Goal: Transaction & Acquisition: Purchase product/service

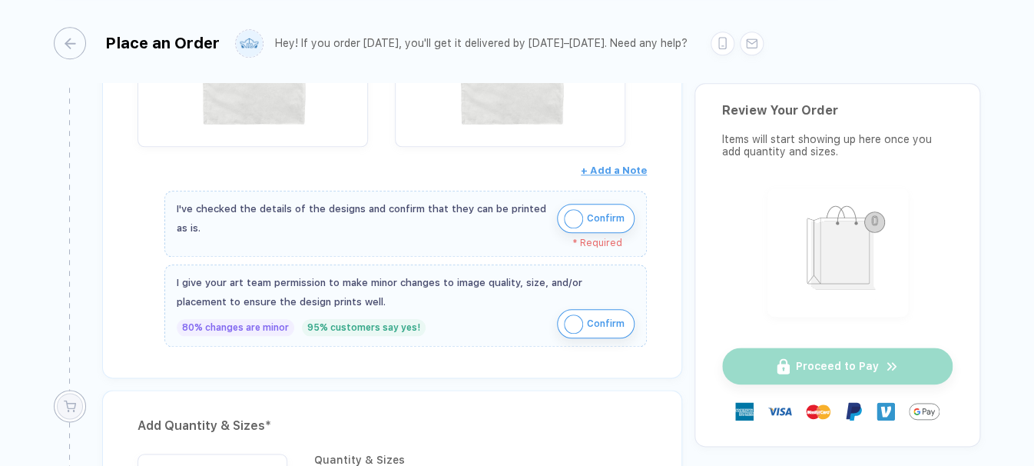
scroll to position [506, 0]
click at [557, 214] on button "Confirm" at bounding box center [596, 217] width 78 height 29
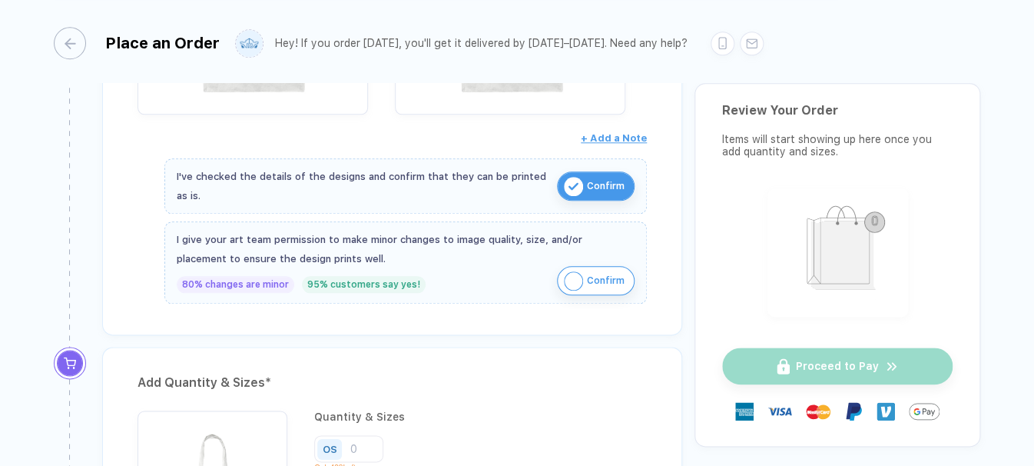
scroll to position [572, 0]
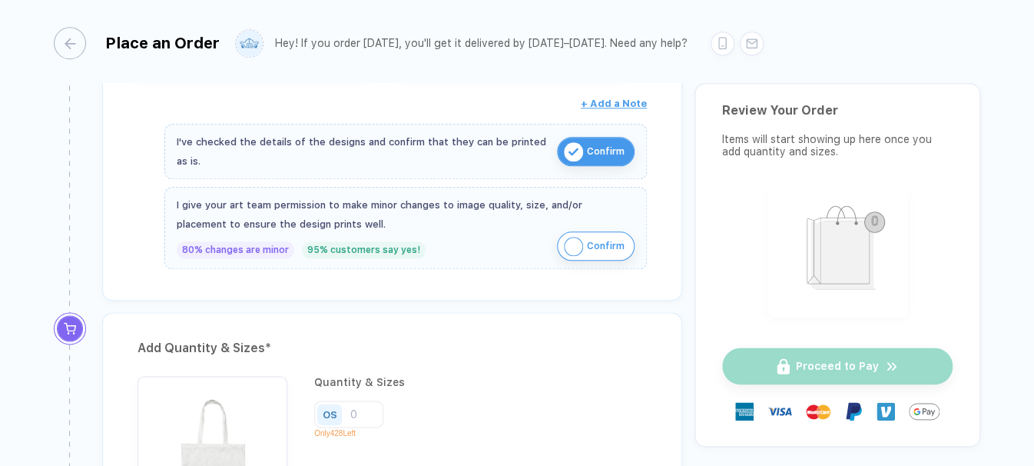
click at [580, 239] on button "Confirm" at bounding box center [596, 245] width 78 height 29
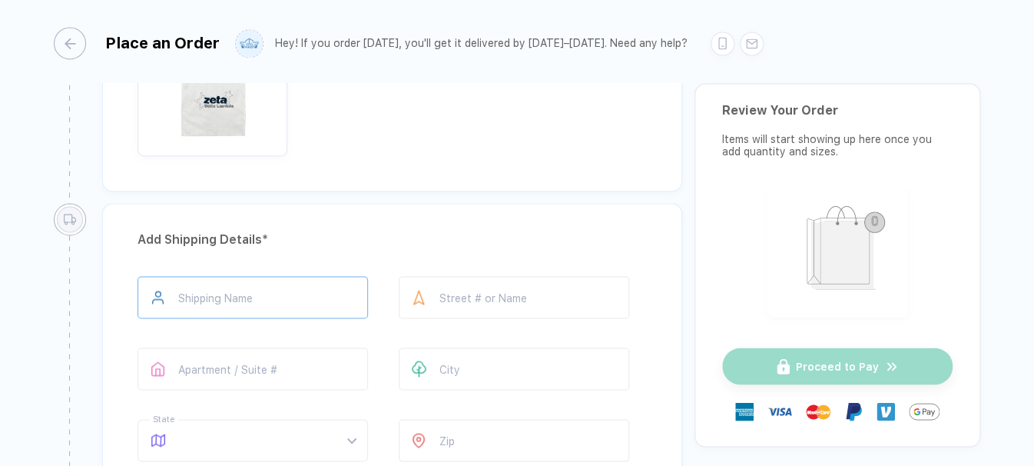
scroll to position [950, 0]
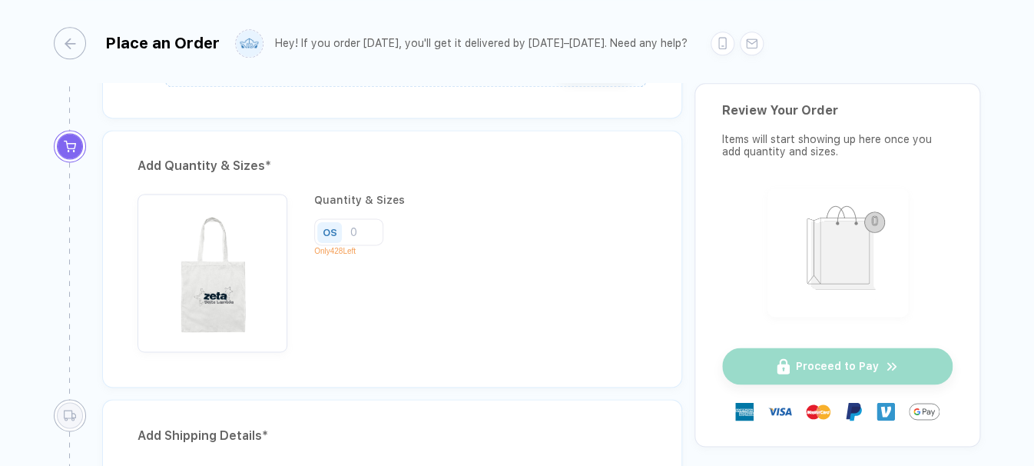
scroll to position [907, 0]
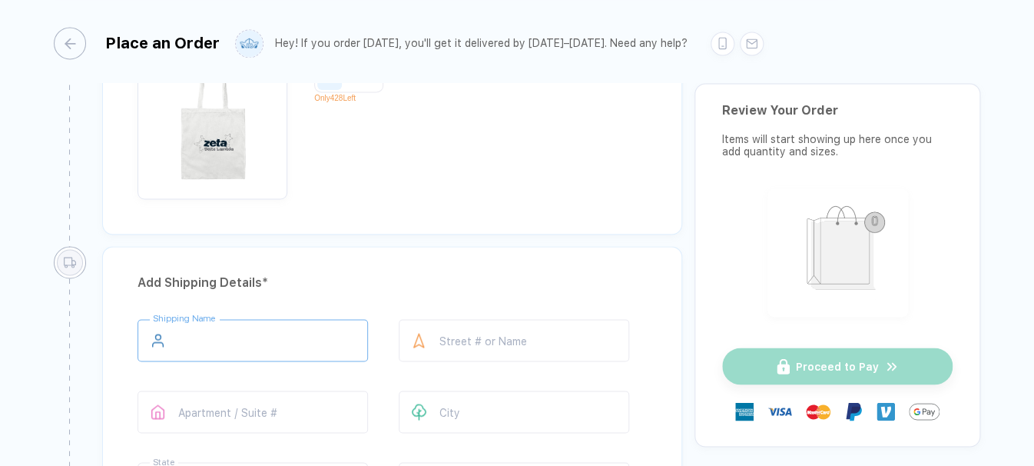
click at [230, 320] on input "text" at bounding box center [253, 340] width 231 height 42
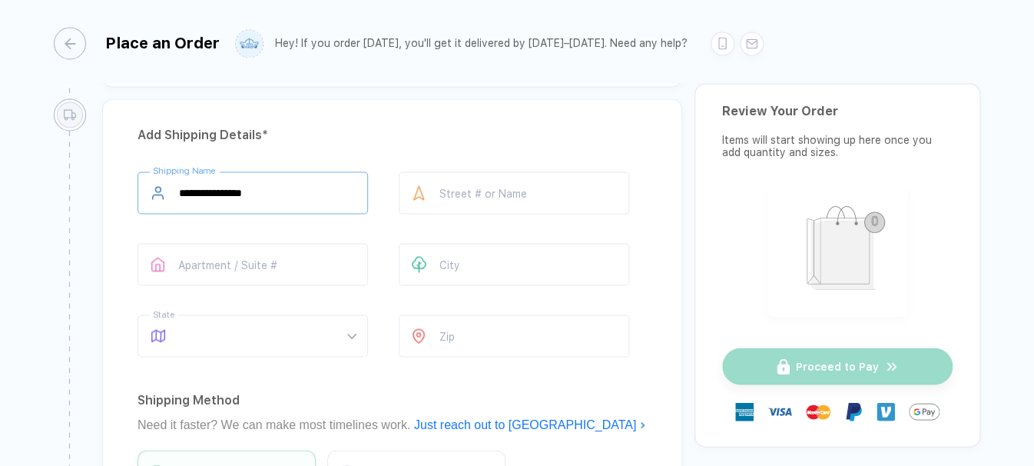
scroll to position [1043, 0]
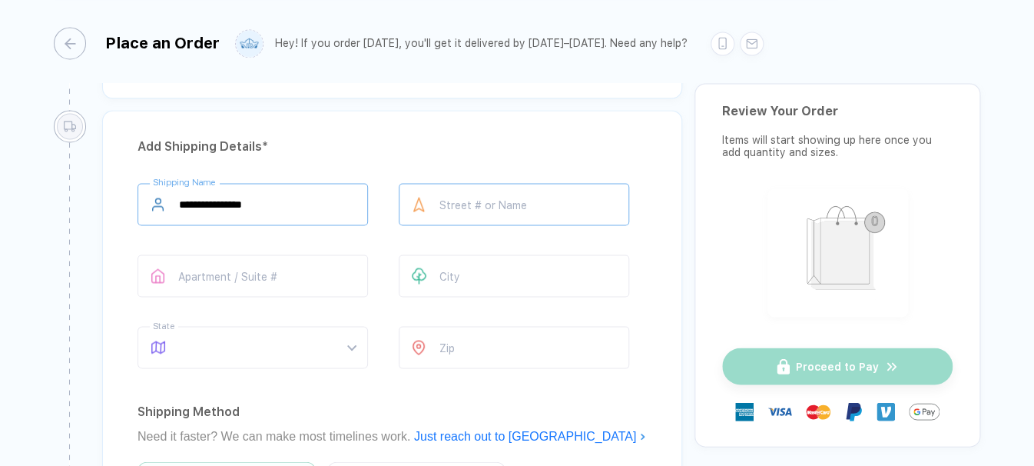
type input "**********"
click at [475, 207] on input "text" at bounding box center [514, 204] width 231 height 42
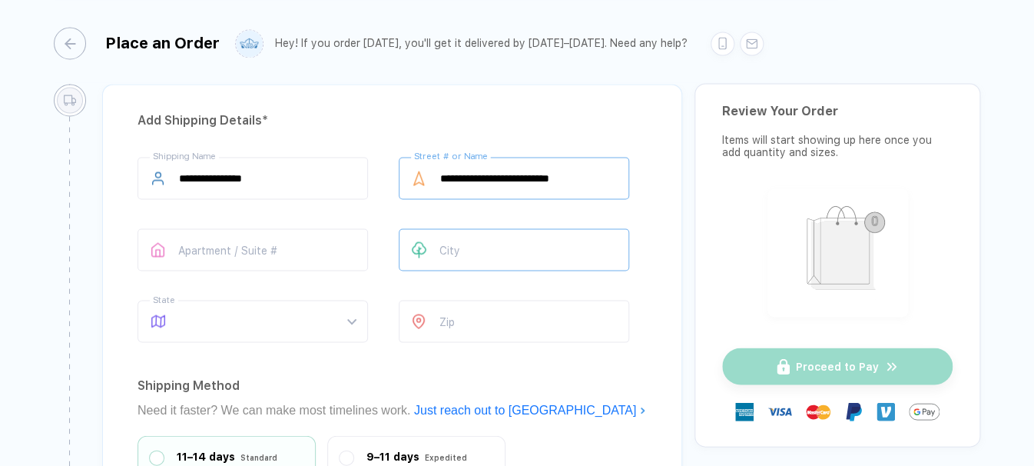
scroll to position [0, 0]
type input "*"
type input "**********"
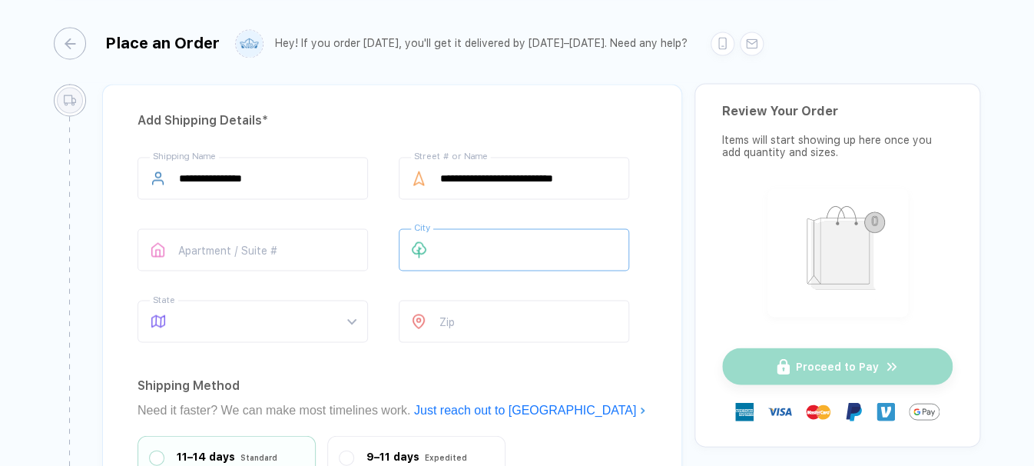
click at [486, 239] on input "text" at bounding box center [514, 249] width 231 height 42
click at [315, 310] on span at bounding box center [267, 320] width 177 height 41
type input "*******"
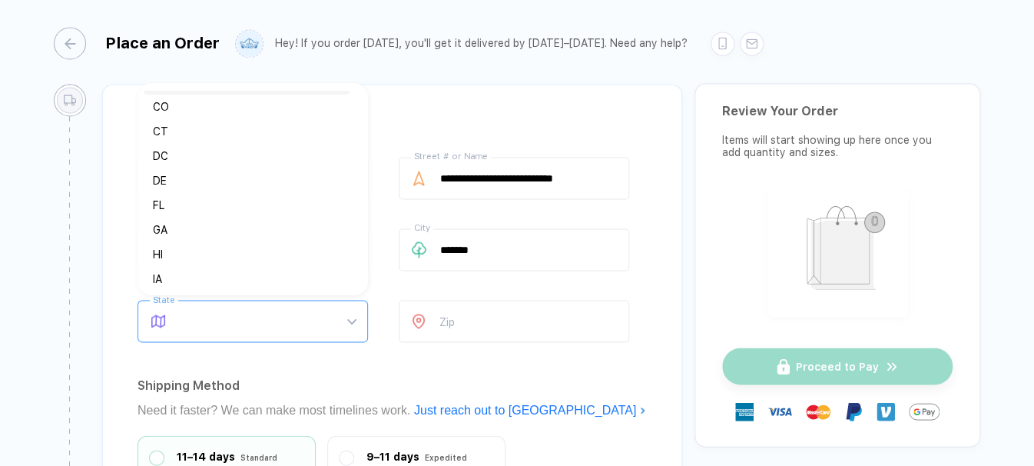
scroll to position [120, 0]
click at [253, 225] on div "GA" at bounding box center [246, 229] width 187 height 17
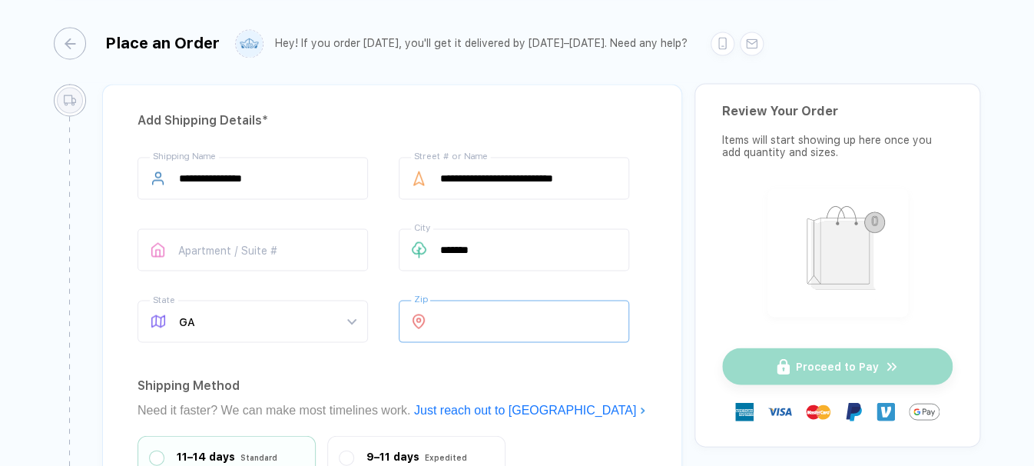
click at [503, 331] on input "number" at bounding box center [514, 321] width 231 height 42
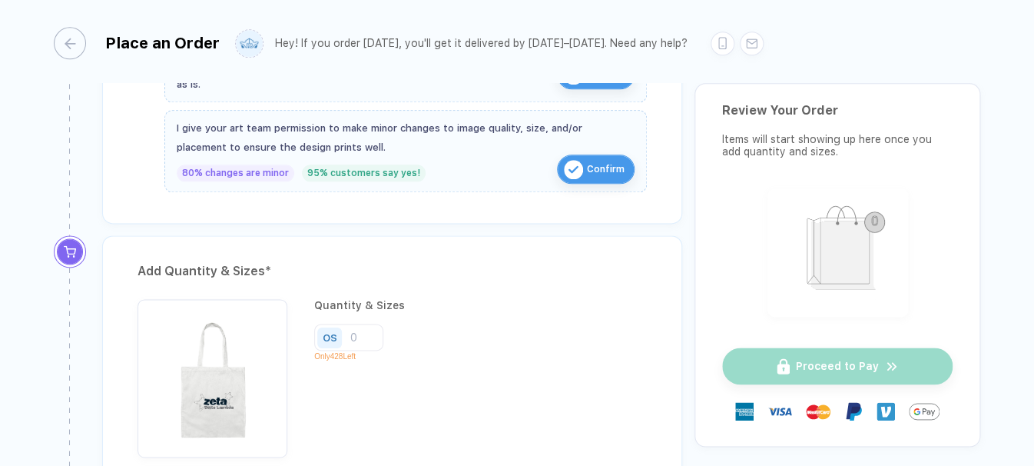
scroll to position [645, 0]
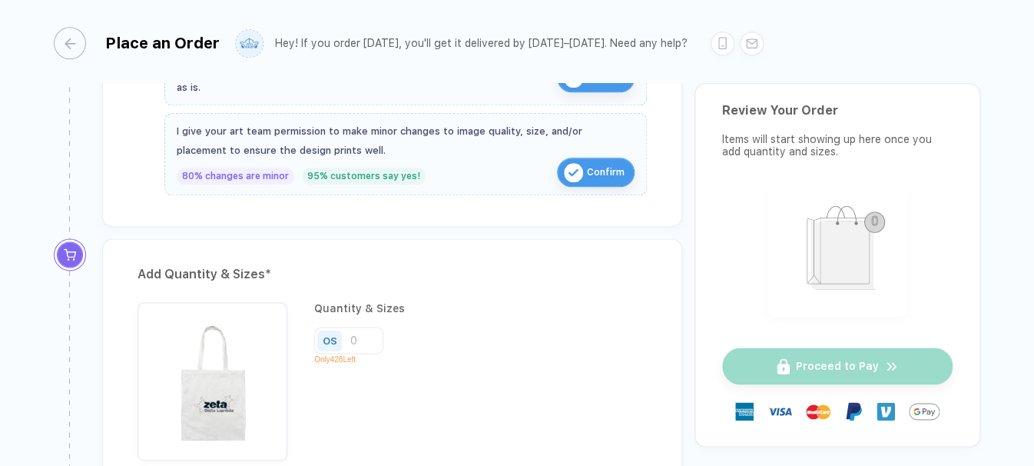
type input "*****"
click at [323, 341] on div "OS" at bounding box center [330, 340] width 15 height 12
drag, startPoint x: 331, startPoint y: 344, endPoint x: 340, endPoint y: 342, distance: 9.5
click at [340, 342] on div "OS" at bounding box center [329, 340] width 25 height 21
click at [346, 343] on div "OS" at bounding box center [331, 340] width 35 height 27
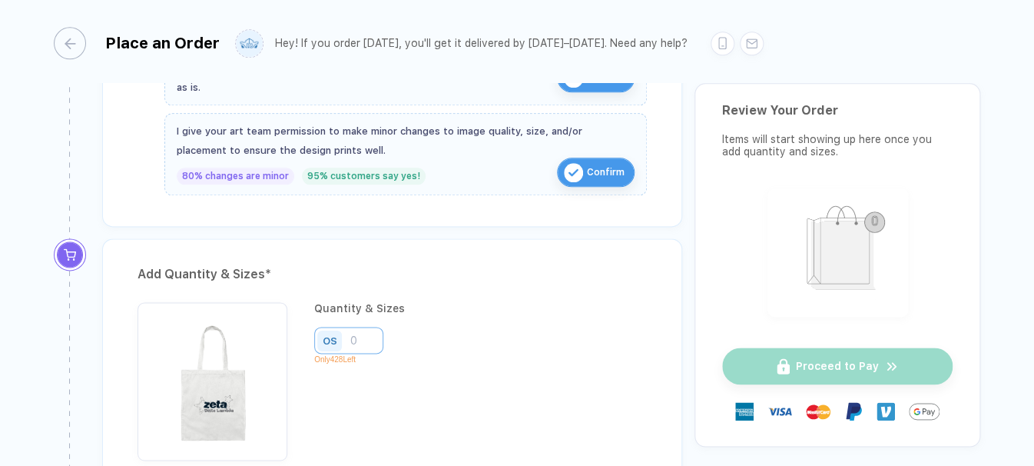
click at [364, 340] on input "number" at bounding box center [348, 340] width 69 height 27
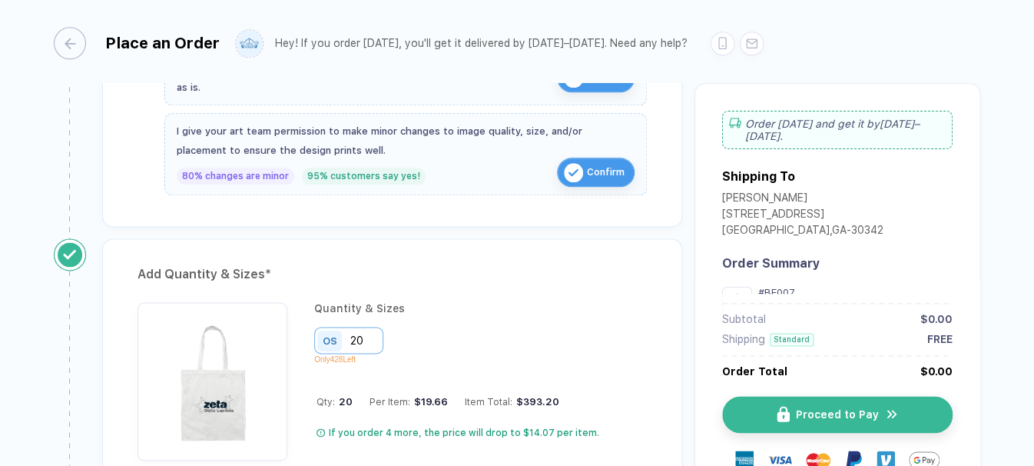
scroll to position [657, 0]
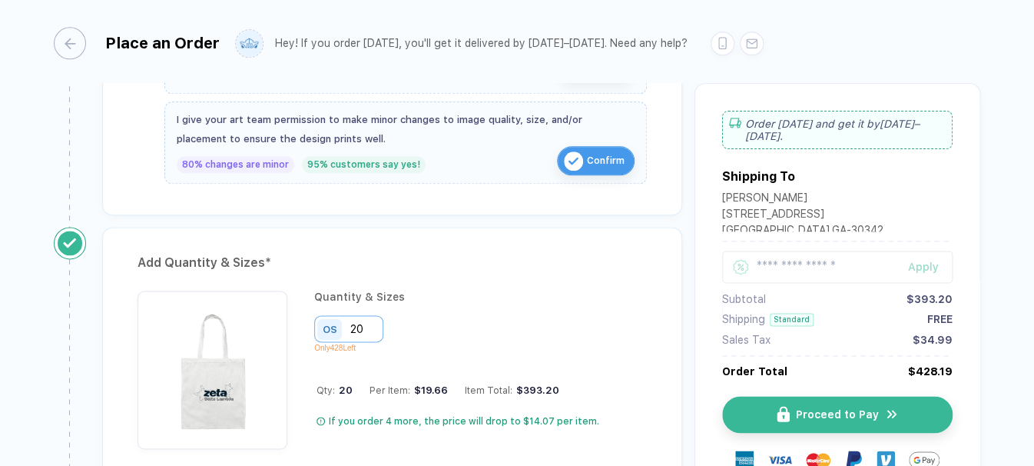
click at [361, 333] on input "20" at bounding box center [348, 328] width 69 height 27
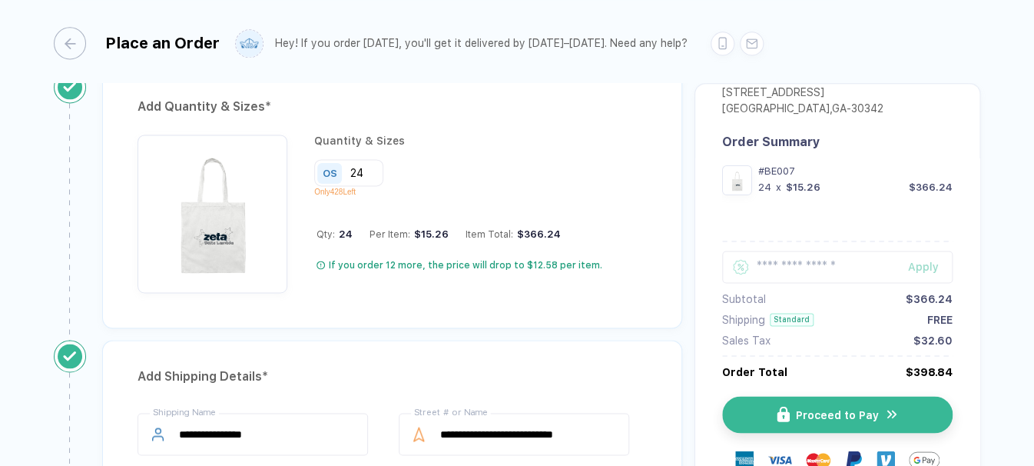
scroll to position [826, 0]
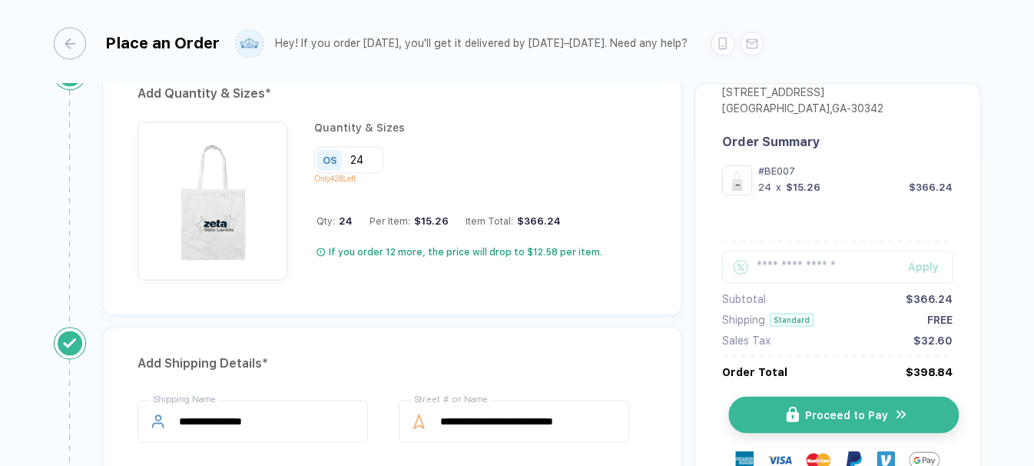
type input "24"
click at [818, 408] on span "Proceed to Pay" at bounding box center [846, 414] width 83 height 12
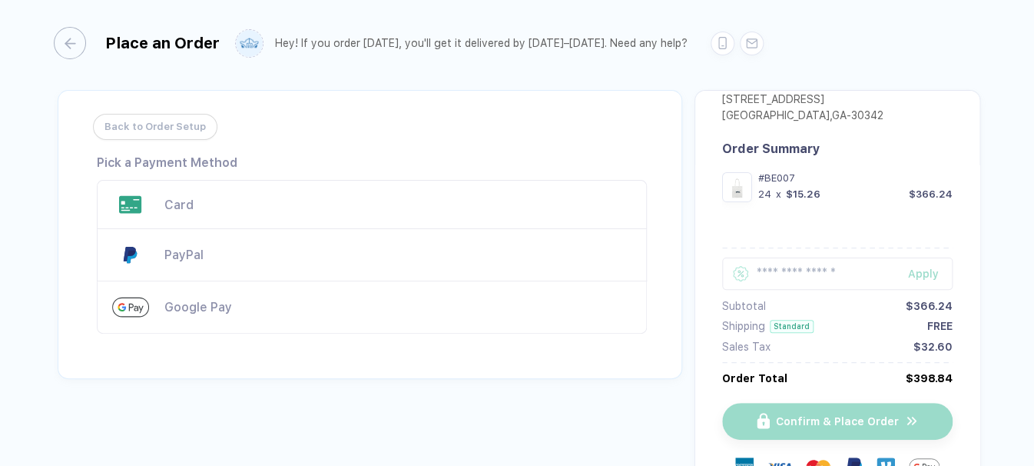
click at [252, 185] on div "Card" at bounding box center [372, 204] width 550 height 49
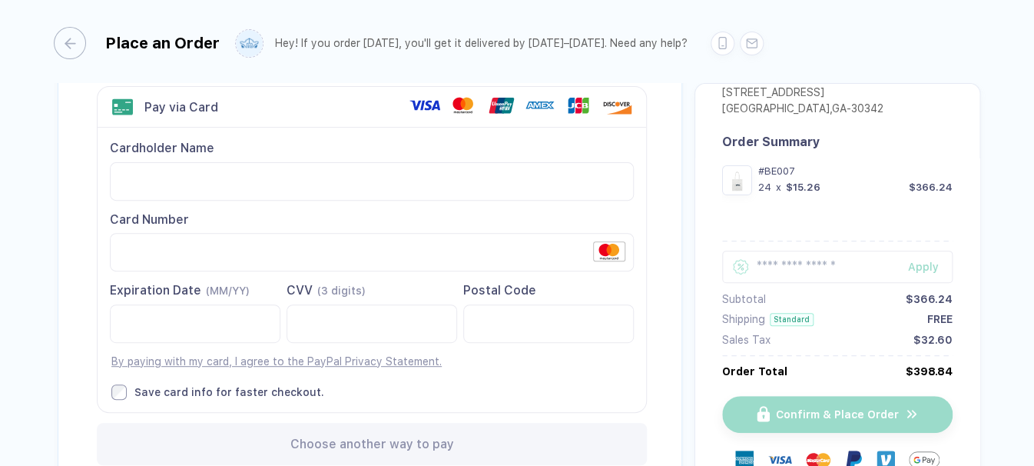
scroll to position [122, 0]
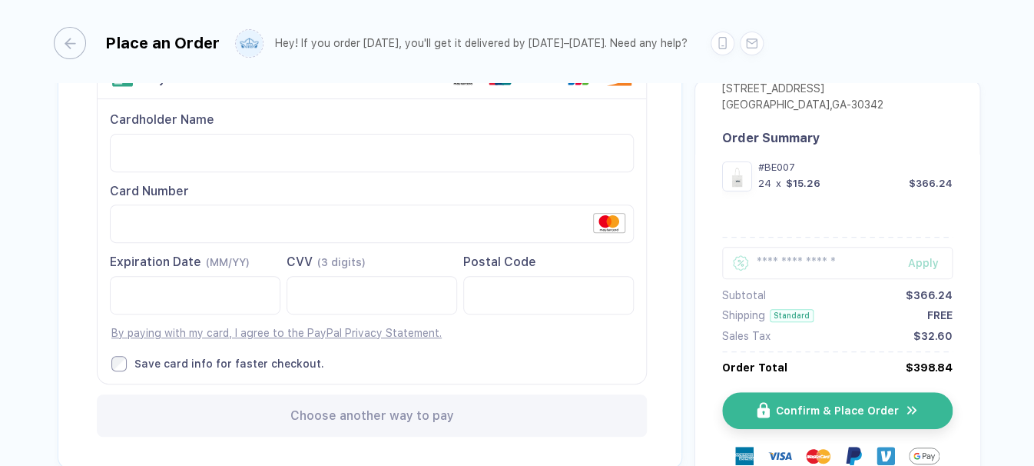
click at [136, 441] on div "Back to Order Setup Visa MasterCard Union Pay American Express JCB Discover Din…" at bounding box center [370, 218] width 625 height 500
click at [796, 404] on span "Confirm & Place Order" at bounding box center [846, 410] width 123 height 12
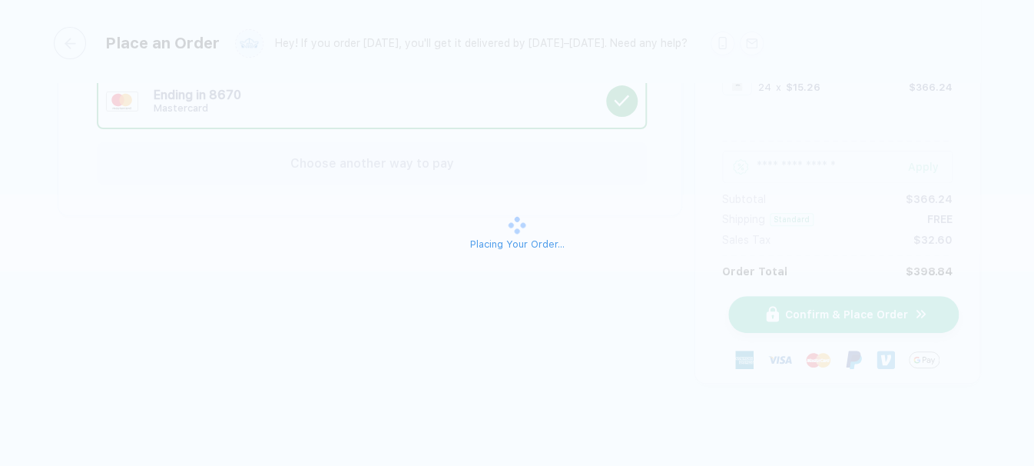
scroll to position [106, 0]
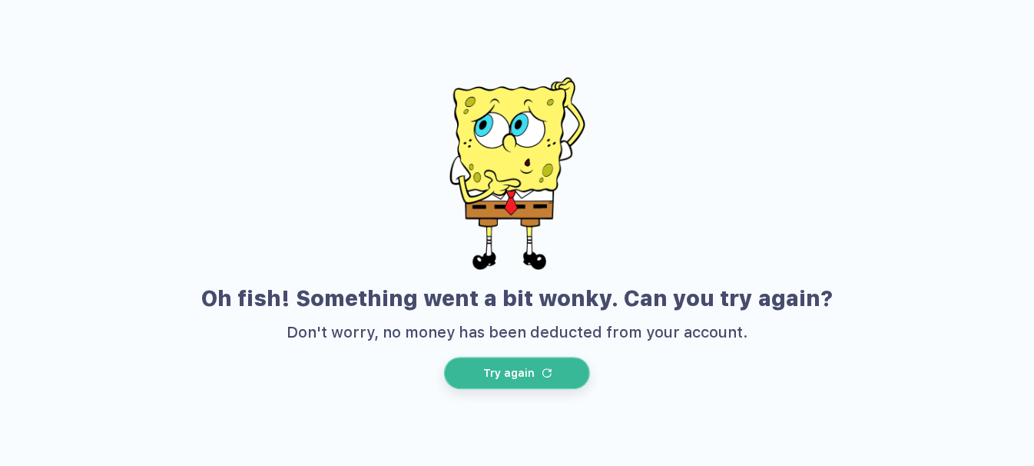
click at [542, 375] on img "button" at bounding box center [546, 372] width 9 height 9
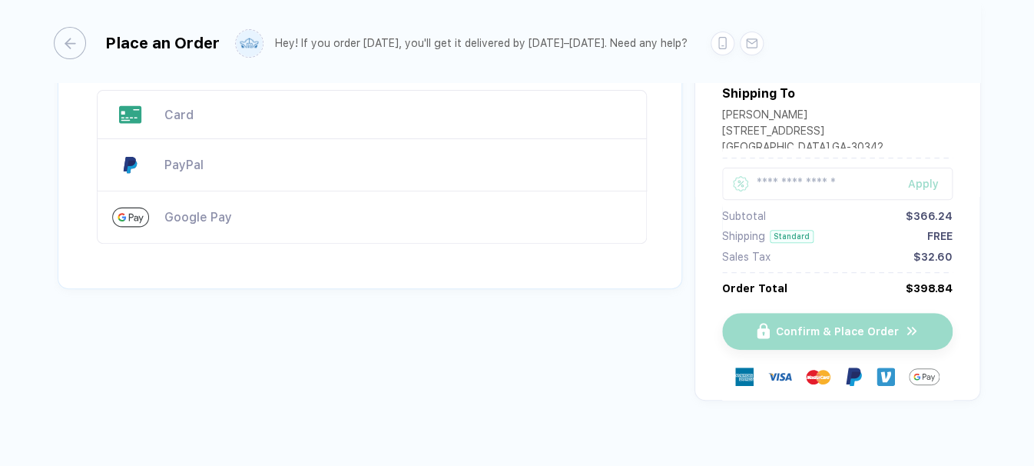
scroll to position [0, 0]
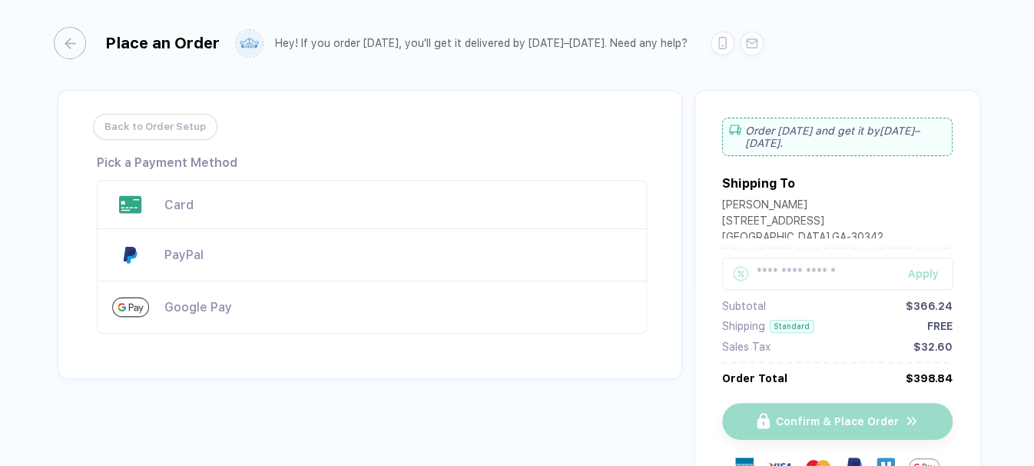
click at [442, 189] on div "Card" at bounding box center [372, 204] width 550 height 49
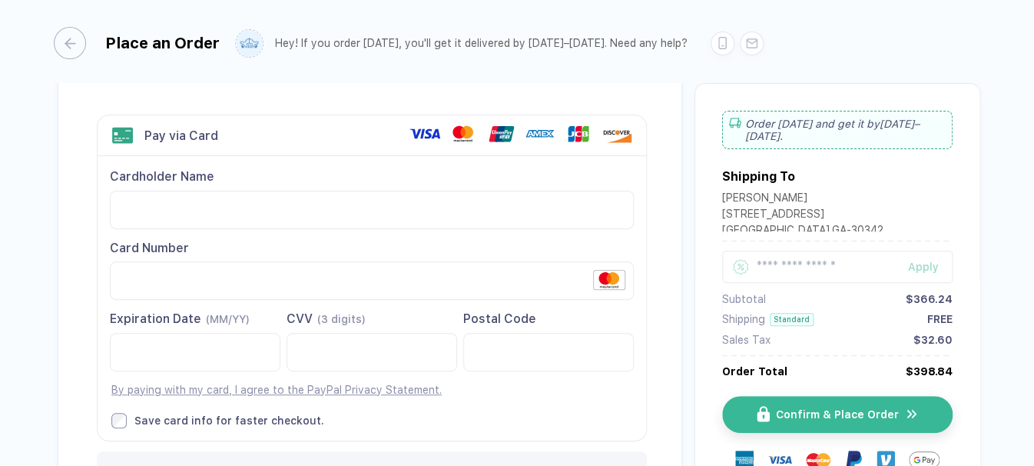
scroll to position [113, 0]
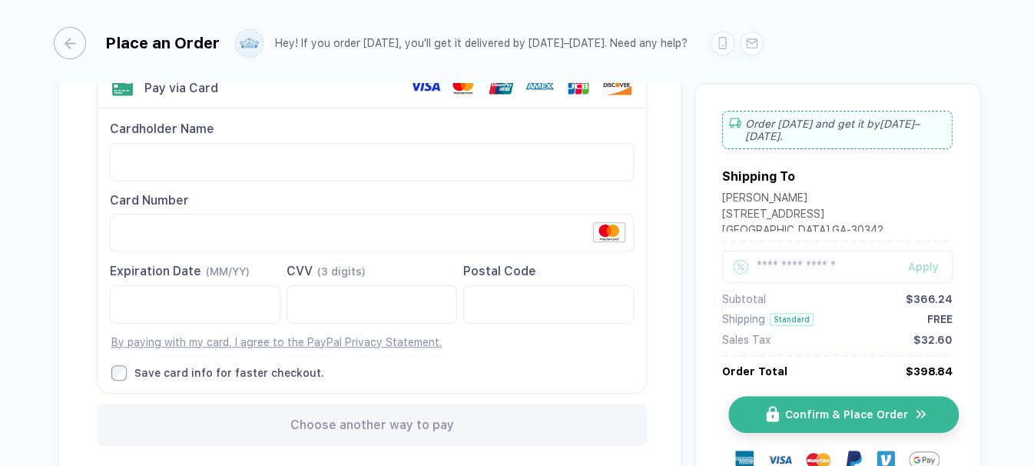
click at [738, 413] on button "Confirm & Place Order" at bounding box center [843, 414] width 231 height 37
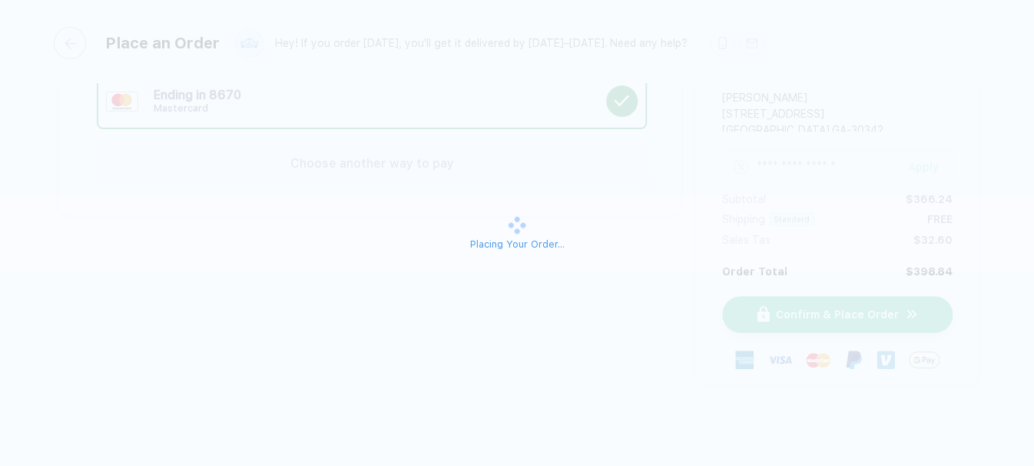
scroll to position [106, 0]
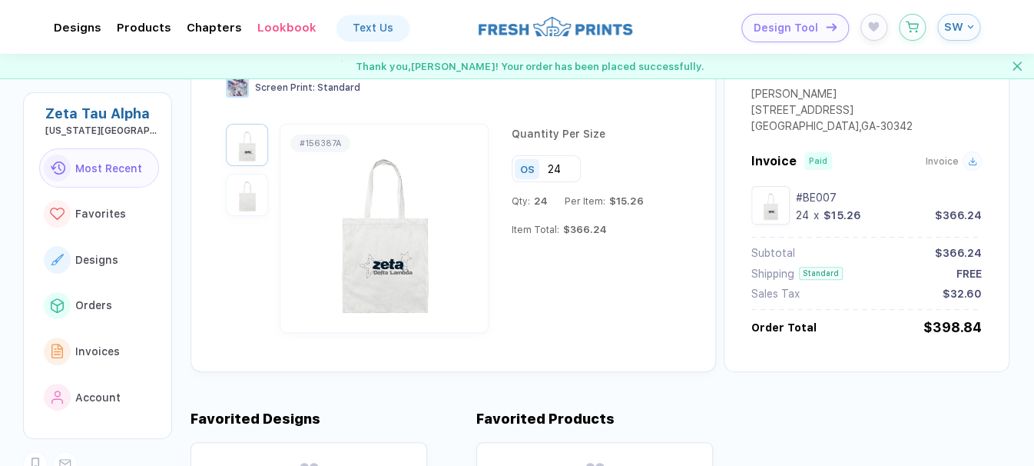
scroll to position [128, 0]
click at [415, 281] on img at bounding box center [384, 229] width 200 height 180
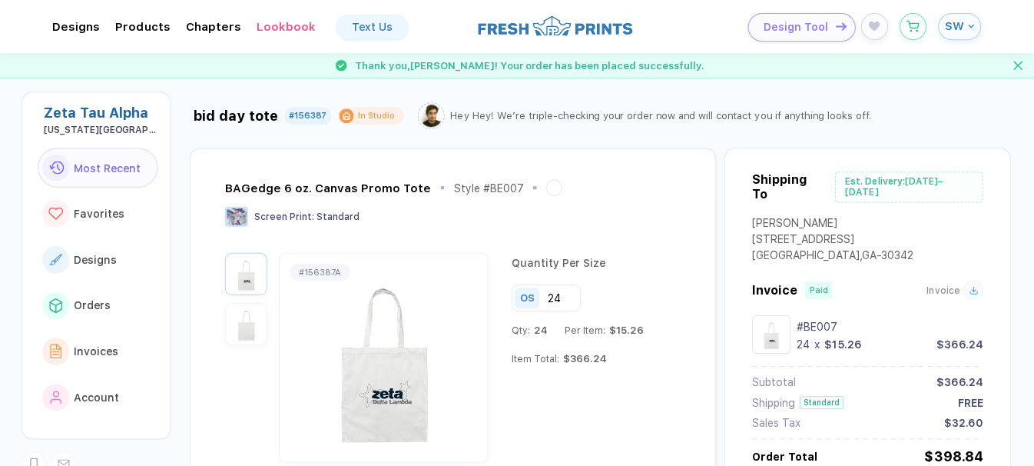
scroll to position [0, 0]
click at [961, 38] on button "SW" at bounding box center [958, 27] width 43 height 27
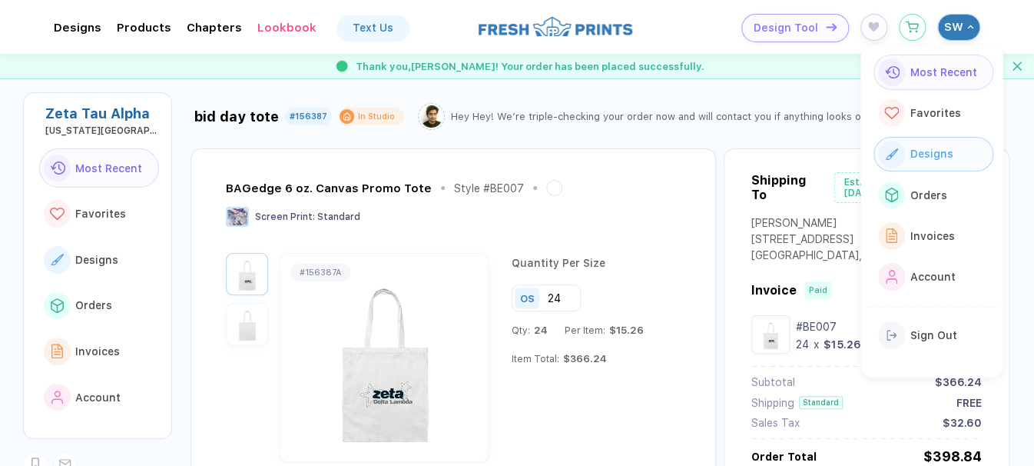
click at [931, 161] on div "Designs" at bounding box center [929, 153] width 48 height 17
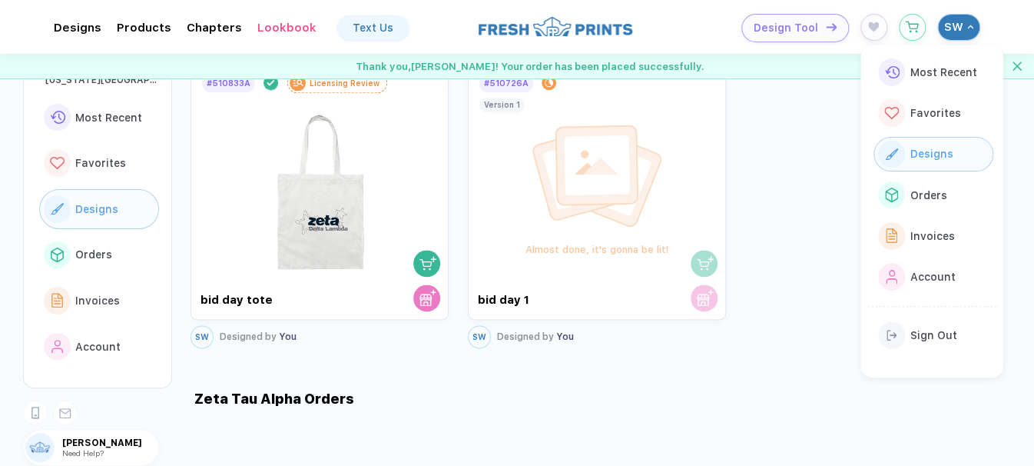
scroll to position [701, 0]
click at [606, 218] on img at bounding box center [597, 172] width 138 height 108
